Goal: Information Seeking & Learning: Check status

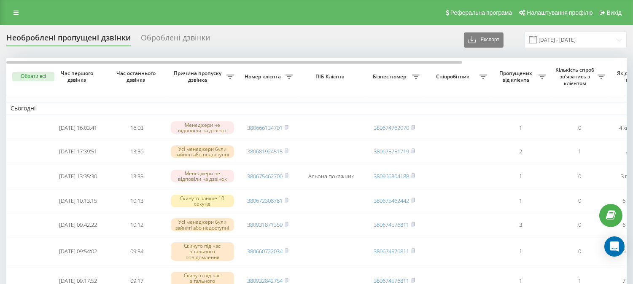
drag, startPoint x: 409, startPoint y: 24, endPoint x: 418, endPoint y: 21, distance: 9.7
click at [409, 24] on div "Реферальна програма Налаштування профілю Вихід" at bounding box center [316, 12] width 633 height 25
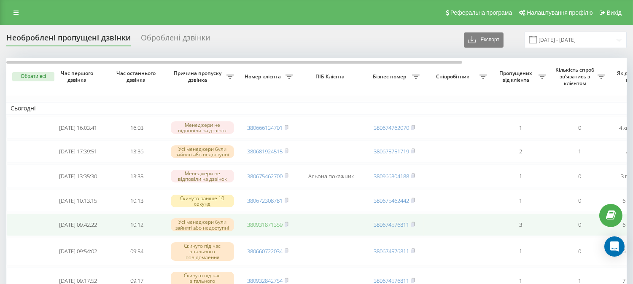
click at [259, 228] on link "380931871359" at bounding box center [264, 225] width 35 height 8
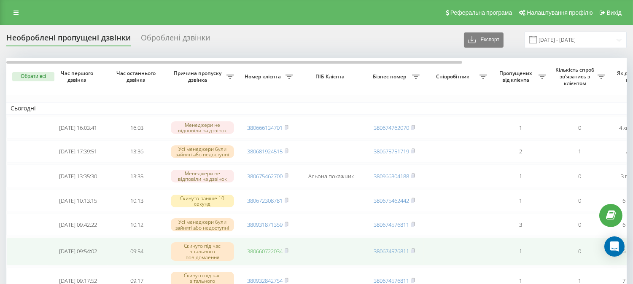
click at [271, 255] on link "380660722034" at bounding box center [264, 251] width 35 height 8
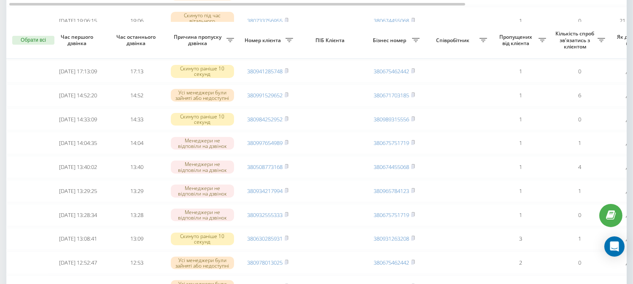
scroll to position [468, 0]
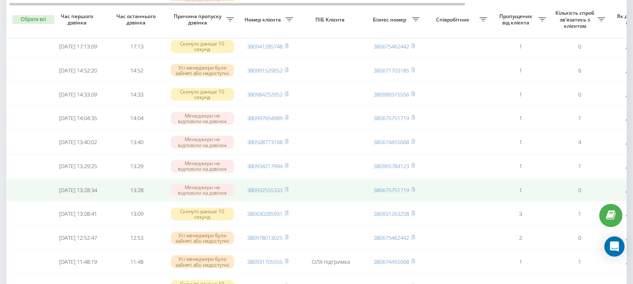
click at [269, 197] on td "380932555333" at bounding box center [267, 190] width 59 height 22
click at [270, 194] on link "380932555333" at bounding box center [264, 190] width 35 height 8
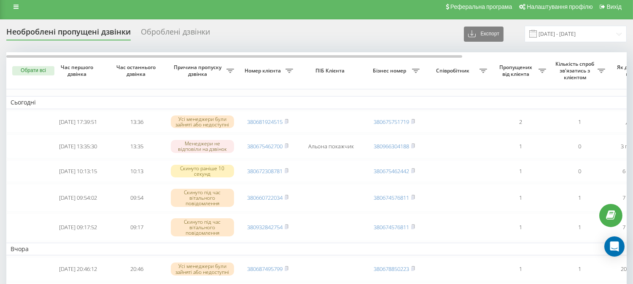
scroll to position [0, 0]
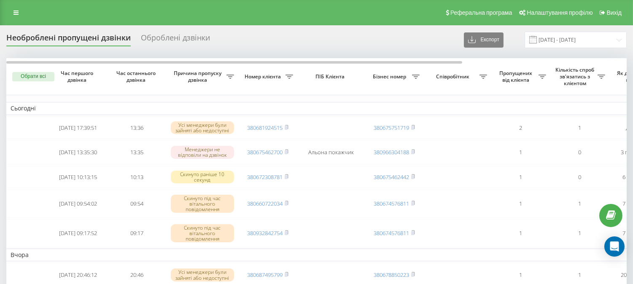
click at [412, 19] on div "Реферальна програма Налаштування профілю Вихід" at bounding box center [316, 12] width 633 height 25
